Goal: Information Seeking & Learning: Learn about a topic

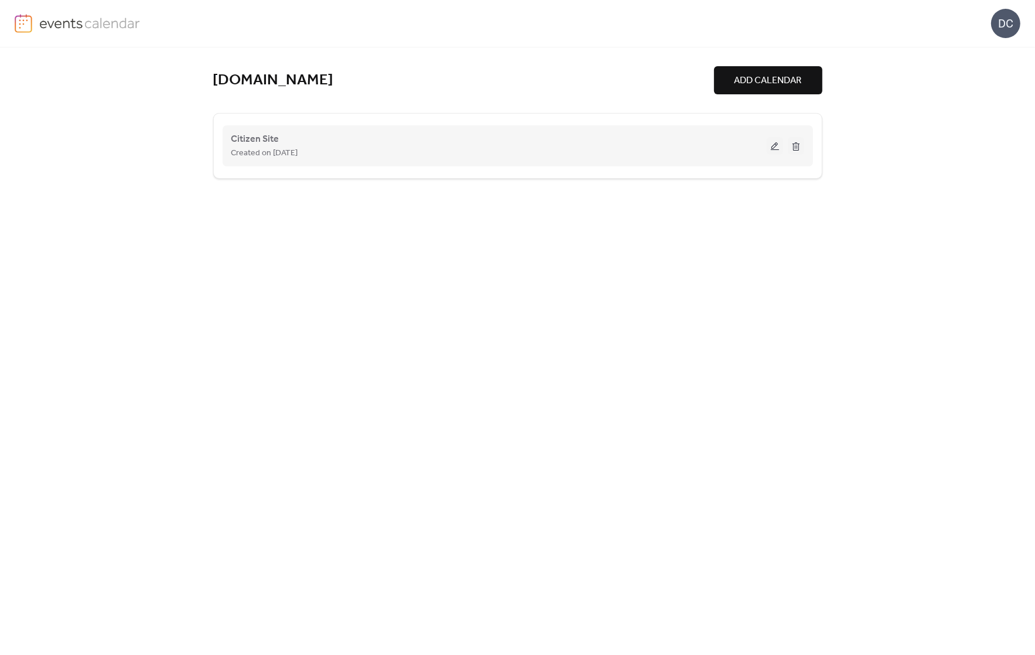
click at [753, 148] on div "Created on [DATE]" at bounding box center [498, 153] width 535 height 14
click at [322, 156] on div "Created on [DATE]" at bounding box center [498, 153] width 535 height 14
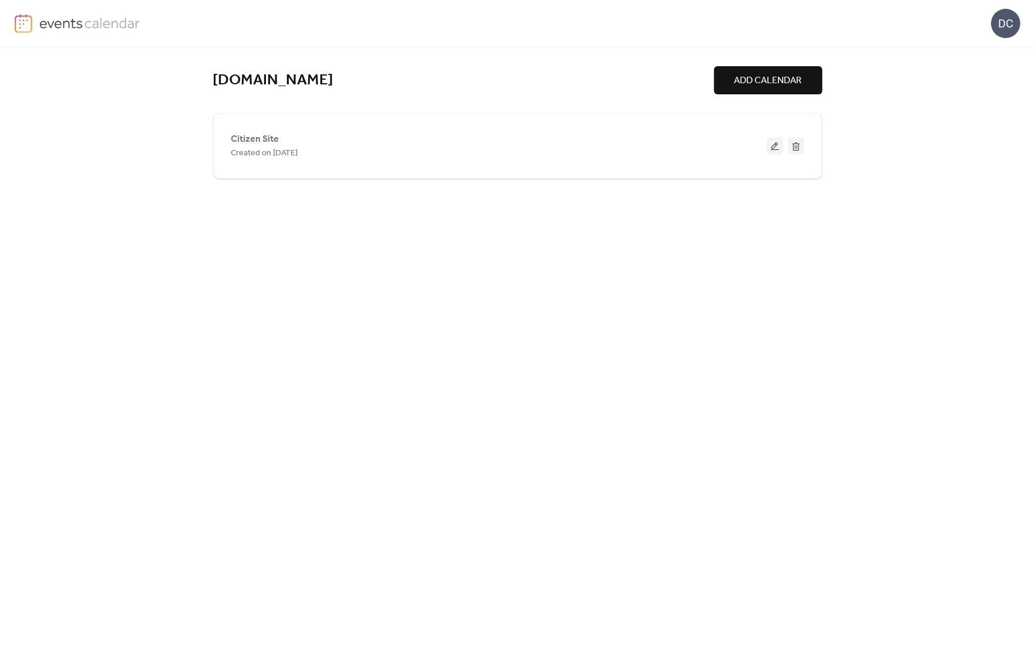
click at [247, 138] on span "Citizen Site" at bounding box center [255, 139] width 48 height 14
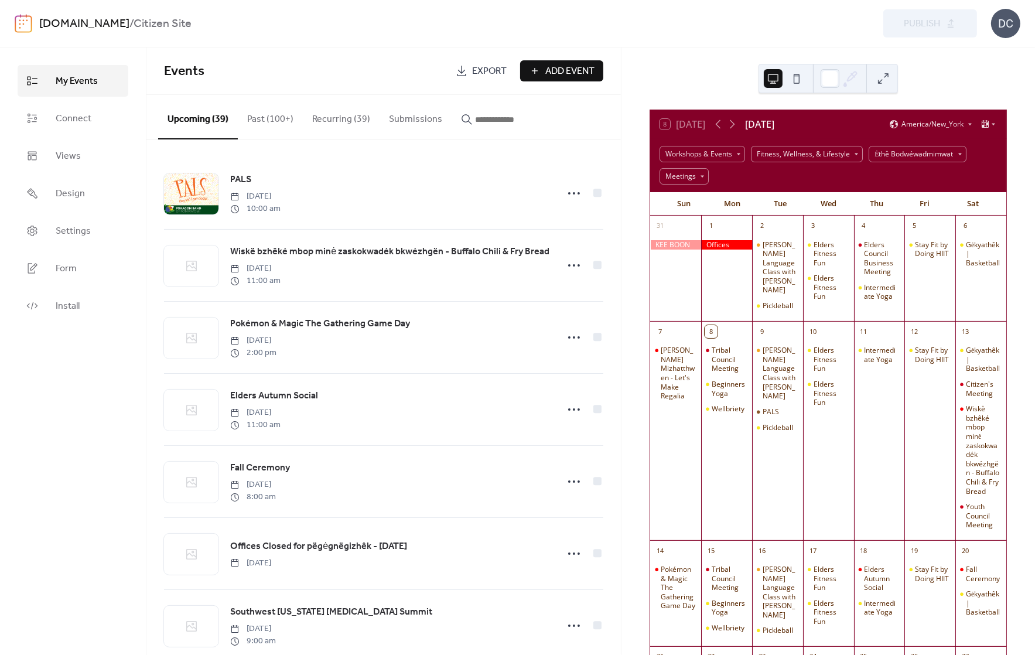
click at [889, 77] on button at bounding box center [883, 78] width 19 height 19
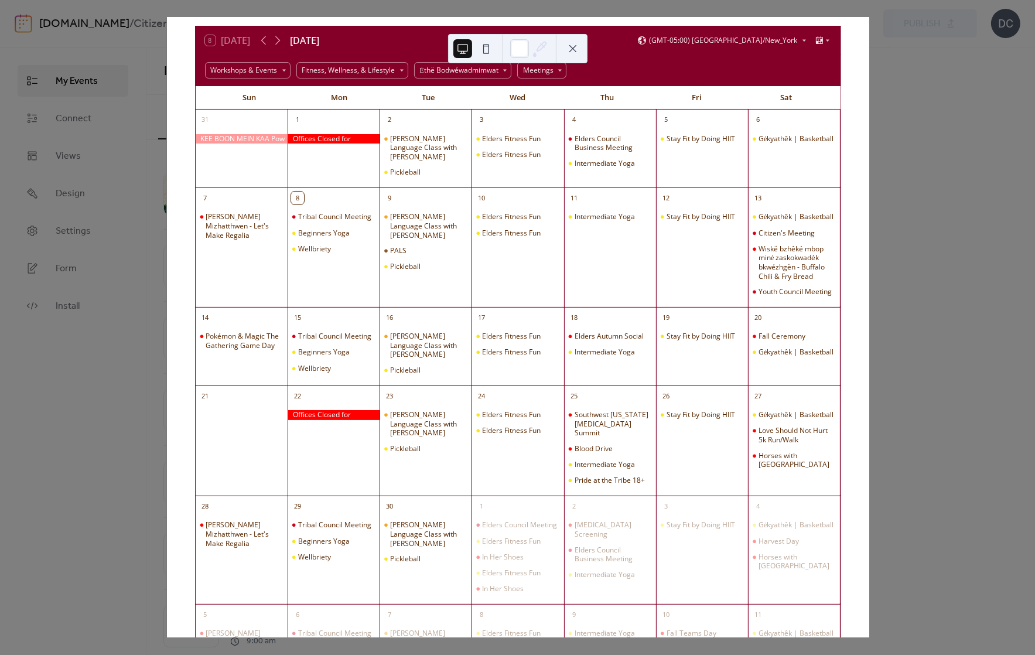
scroll to position [59, 0]
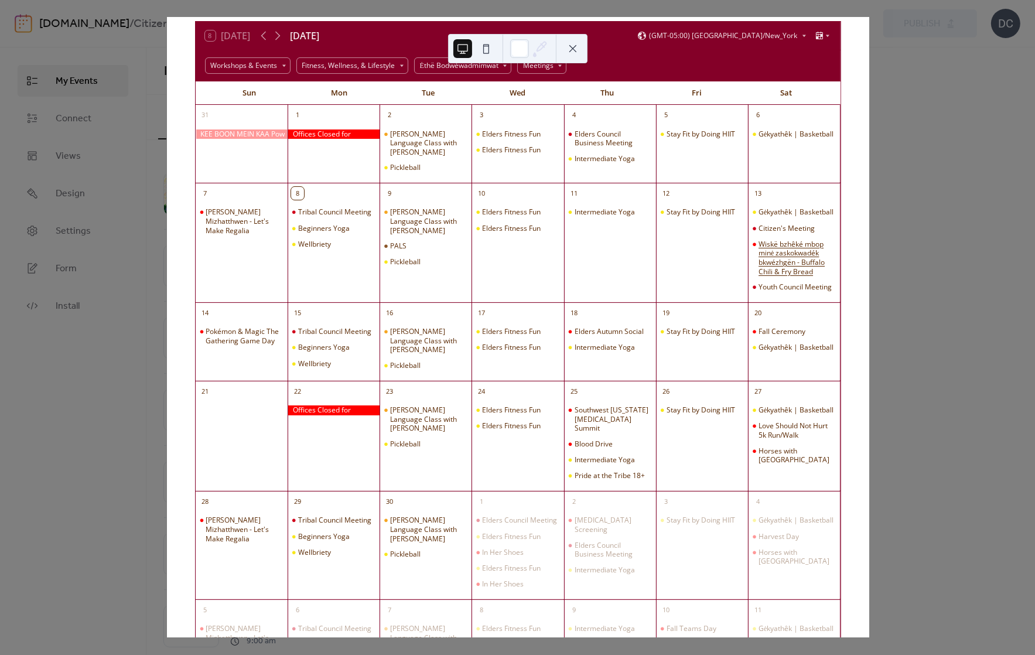
click at [766, 264] on div "Wiskë bzhêké mbop minė zaskokwadék bkwézhgën - Buffalo Chili & Fry Bread" at bounding box center [796, 258] width 77 height 36
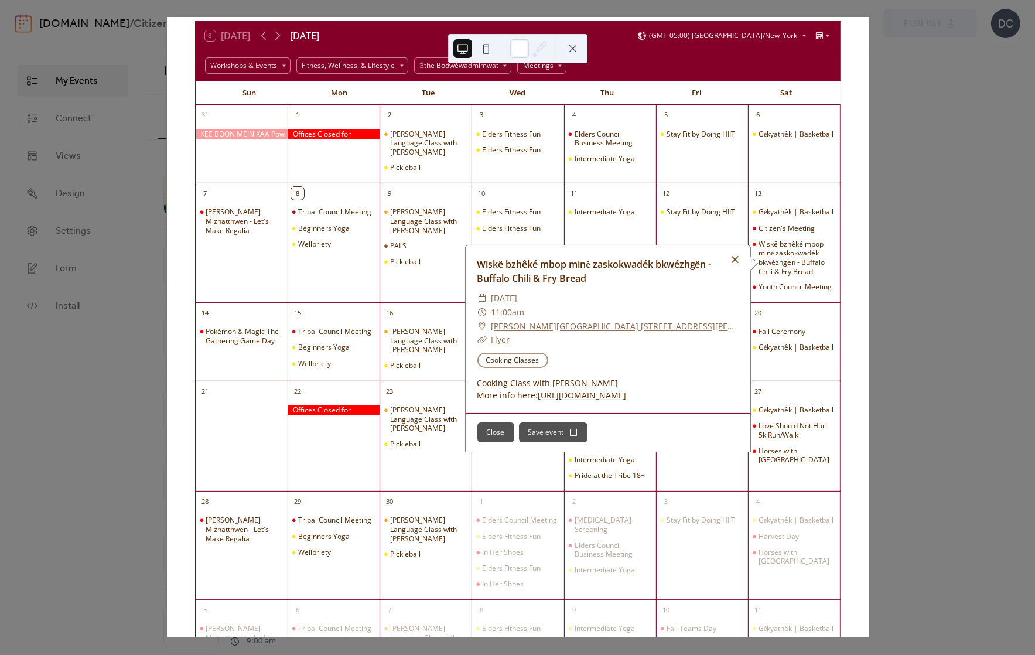
click at [733, 259] on div at bounding box center [735, 259] width 16 height 16
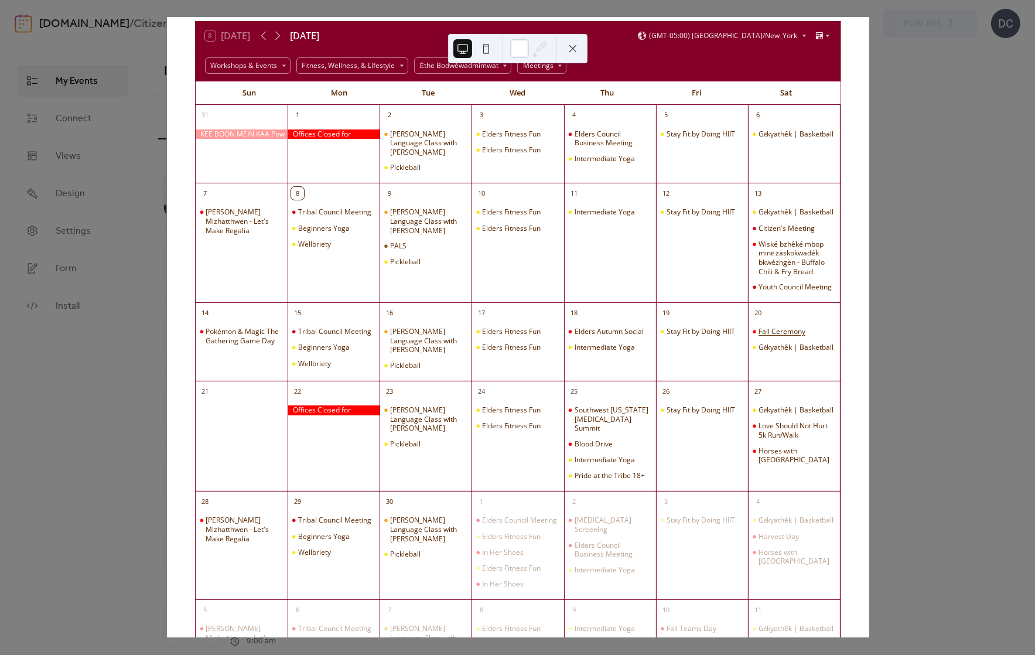
click at [783, 336] on div "Fall Ceremony" at bounding box center [781, 331] width 47 height 9
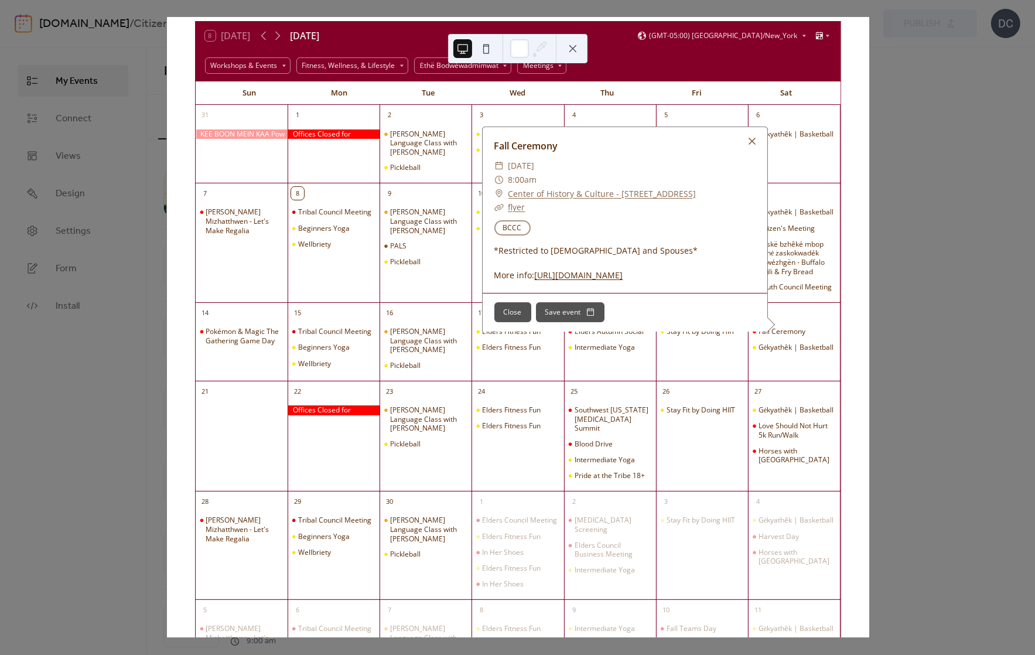
click at [618, 281] on link "[URL][DOMAIN_NAME]" at bounding box center [579, 274] width 88 height 11
click at [843, 415] on div "8 [DATE] [DATE] (GMT-05:00) [GEOGRAPHIC_DATA]/New_York Workshops & Events Fitne…" at bounding box center [518, 387] width 665 height 733
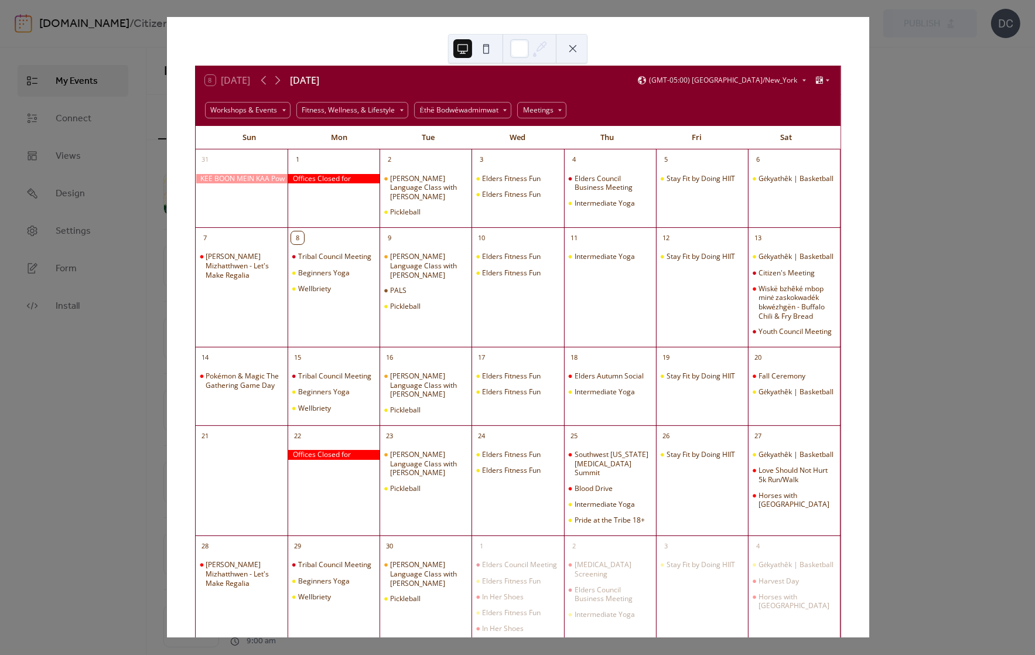
scroll to position [0, 0]
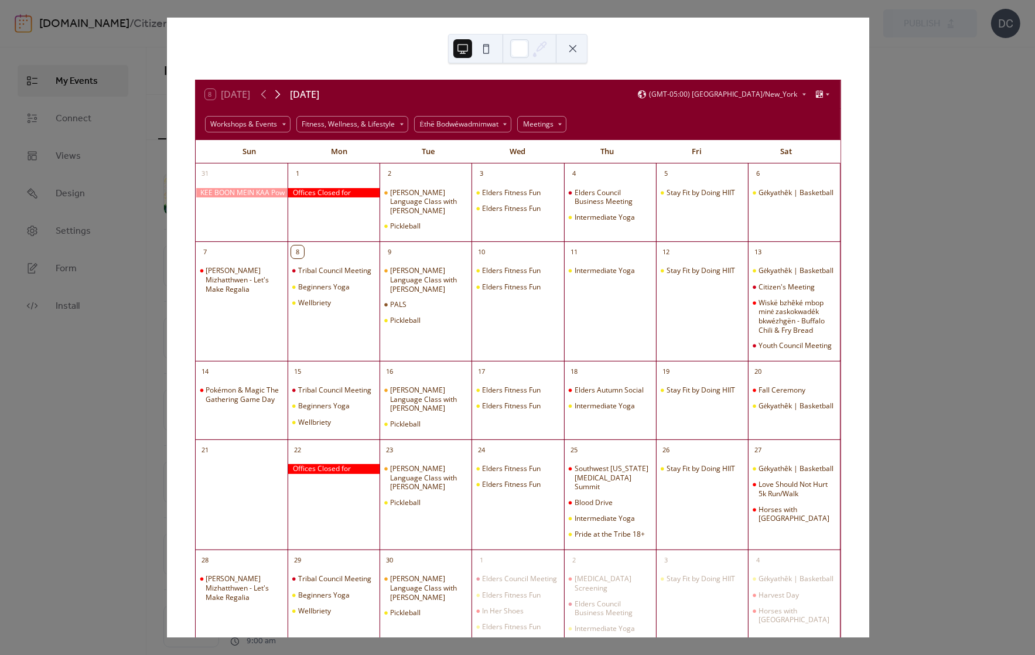
click at [274, 87] on icon at bounding box center [278, 94] width 14 height 14
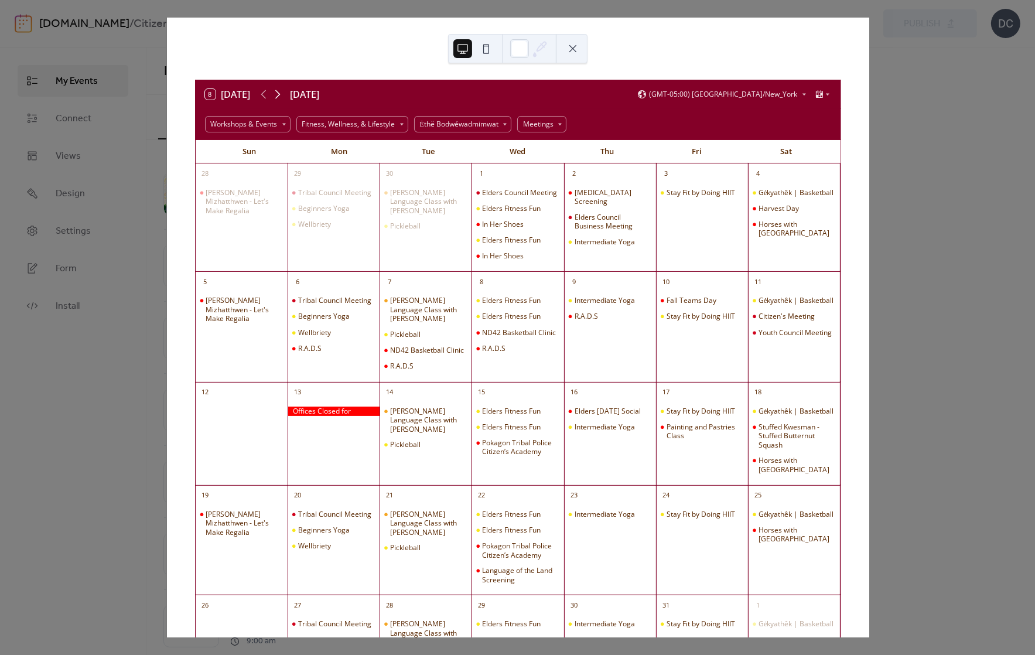
click at [279, 92] on icon at bounding box center [277, 94] width 5 height 9
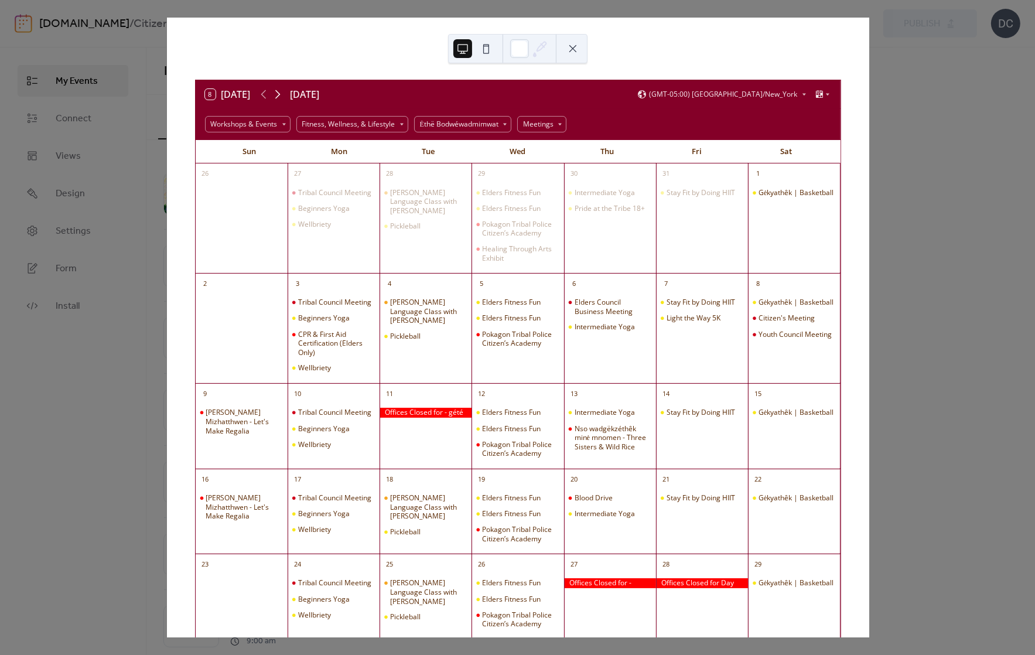
click at [274, 92] on icon at bounding box center [278, 94] width 14 height 14
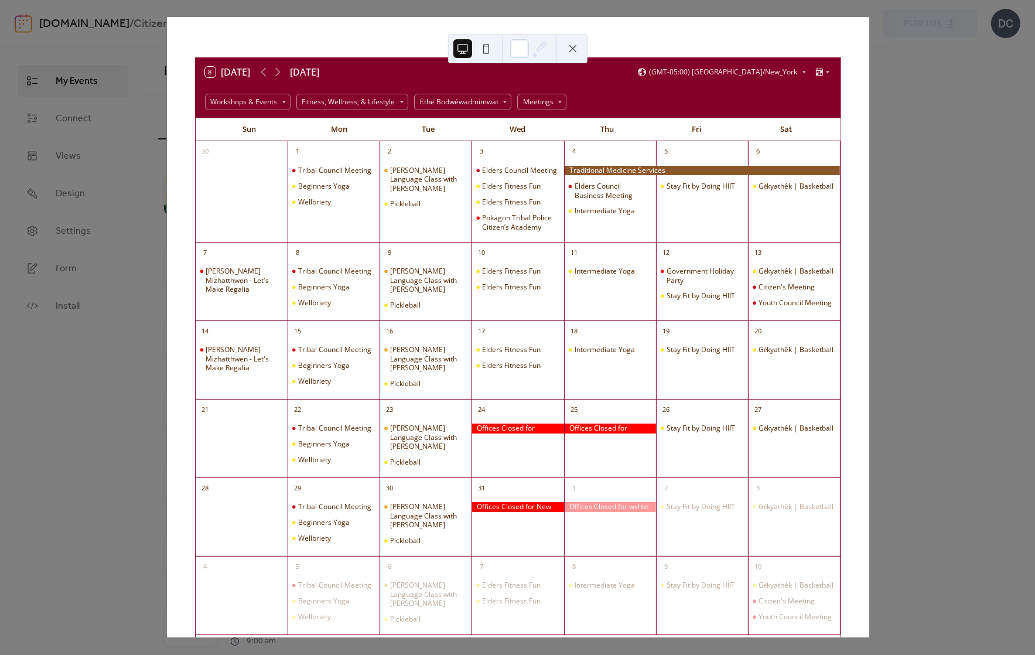
scroll to position [19, 0]
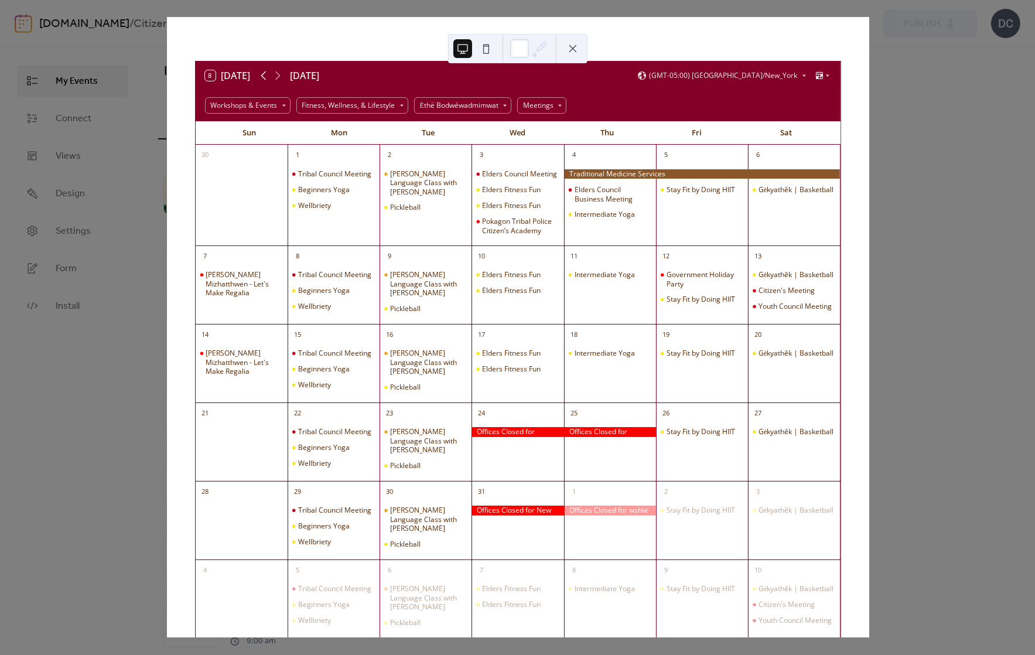
click at [265, 76] on icon at bounding box center [264, 76] width 14 height 14
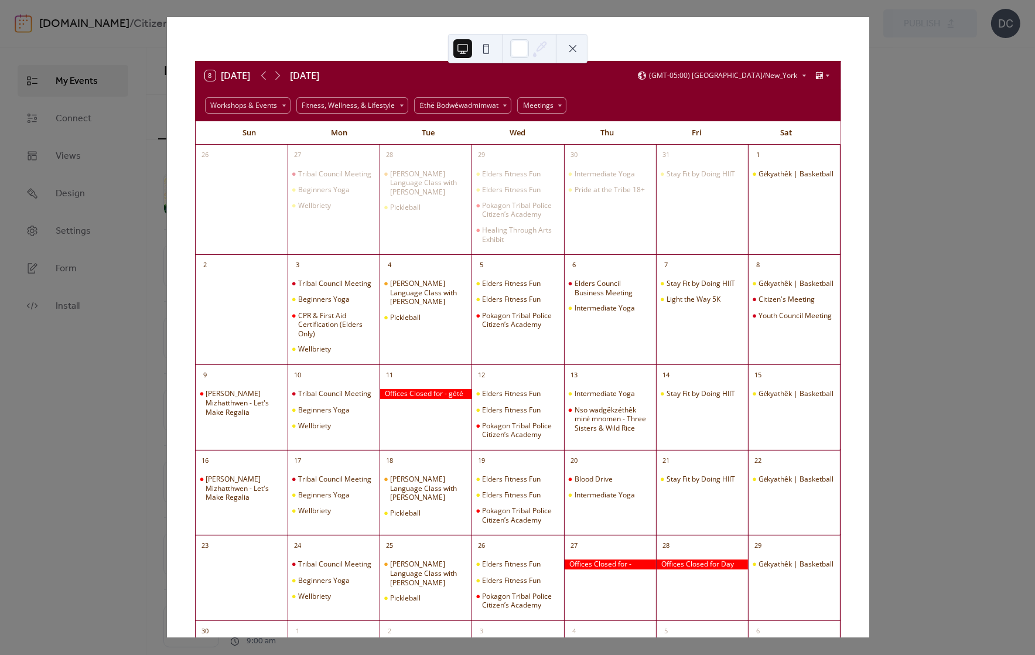
click at [830, 225] on div "26 27 Tribal Council Meeting Beginners Yoga Wellbriety 28 Bodwéwadmimwen Potawa…" at bounding box center [518, 438] width 645 height 586
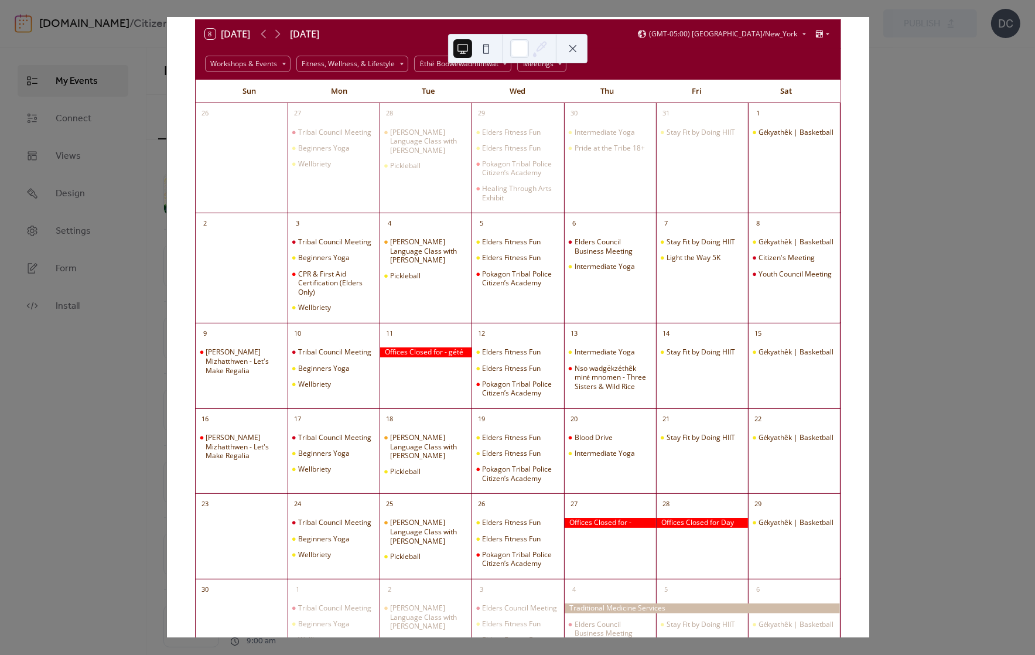
scroll to position [178, 0]
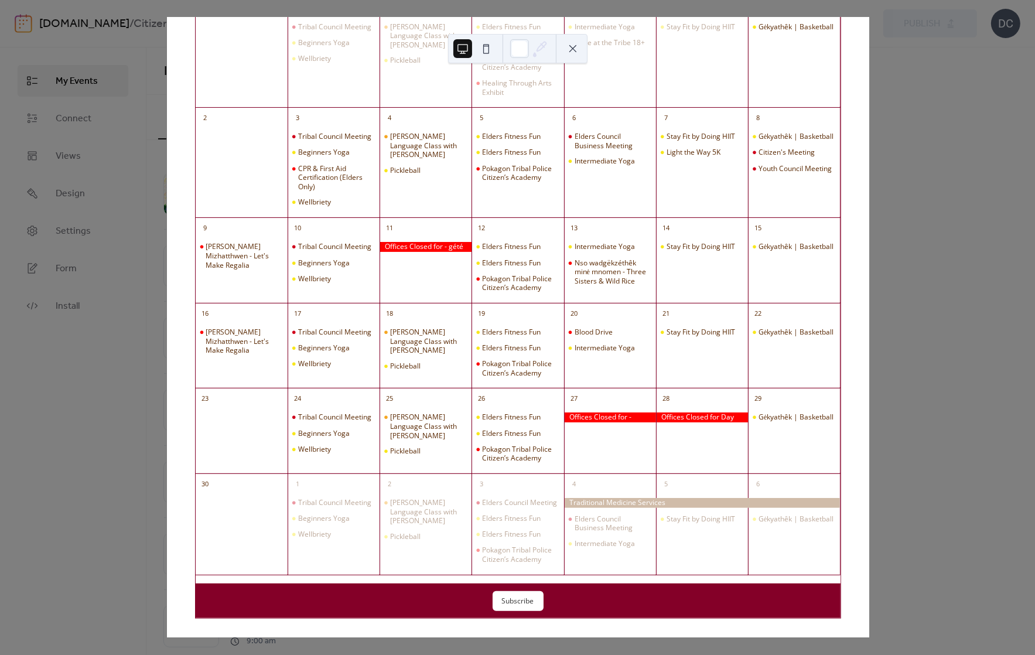
click at [869, 308] on div "8 [DATE] [DATE] (GMT-05:00) [GEOGRAPHIC_DATA]/New_York Workshops & Events Fitne…" at bounding box center [517, 328] width 703 height 620
